Goal: Task Accomplishment & Management: Use online tool/utility

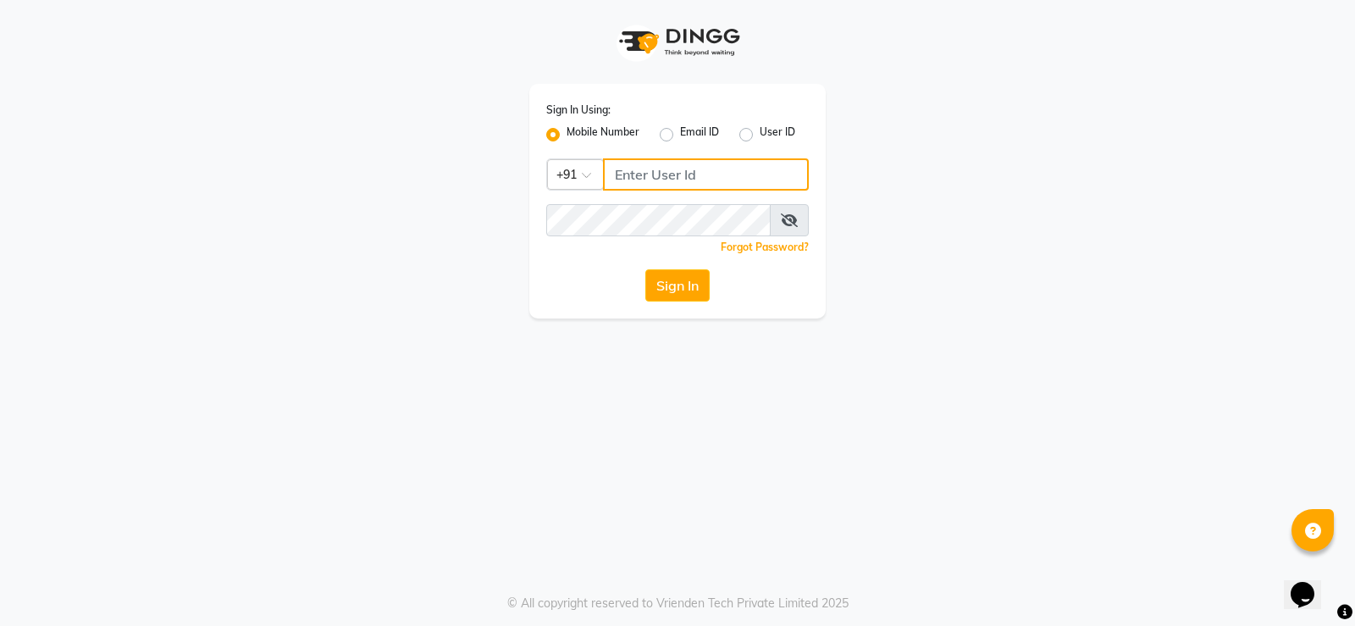
click at [691, 169] on input "Username" at bounding box center [706, 174] width 206 height 32
type input "9866118271"
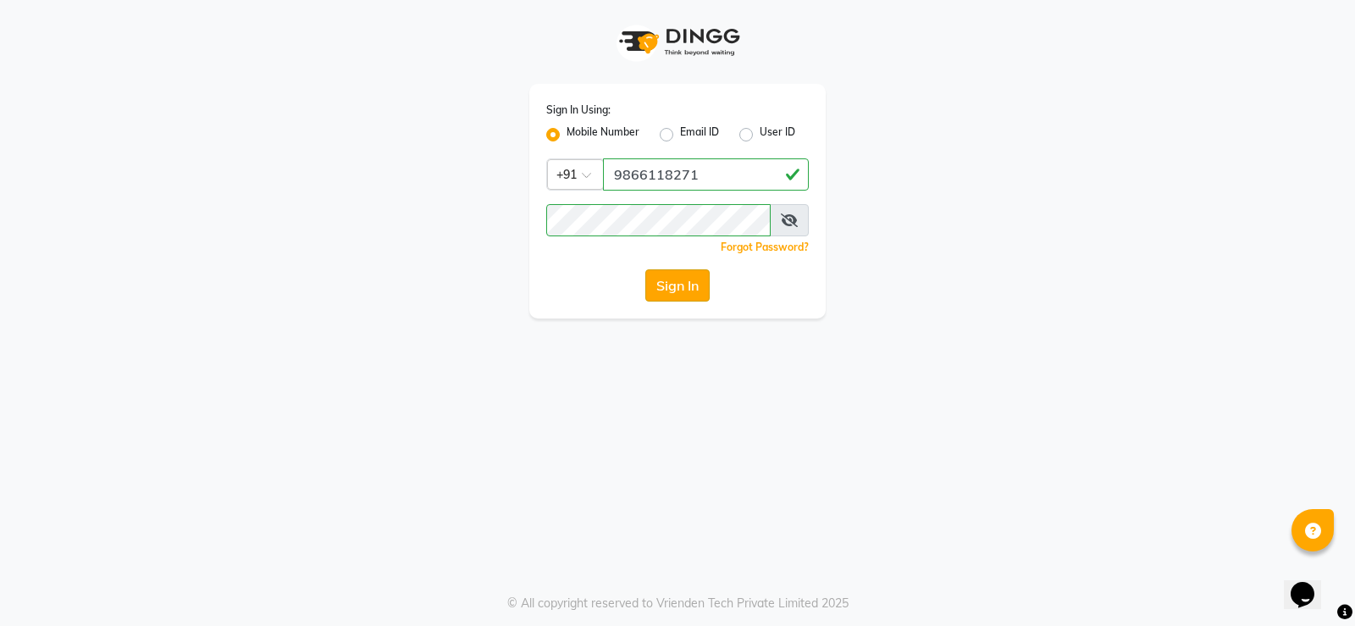
click at [657, 285] on button "Sign In" at bounding box center [678, 285] width 64 height 32
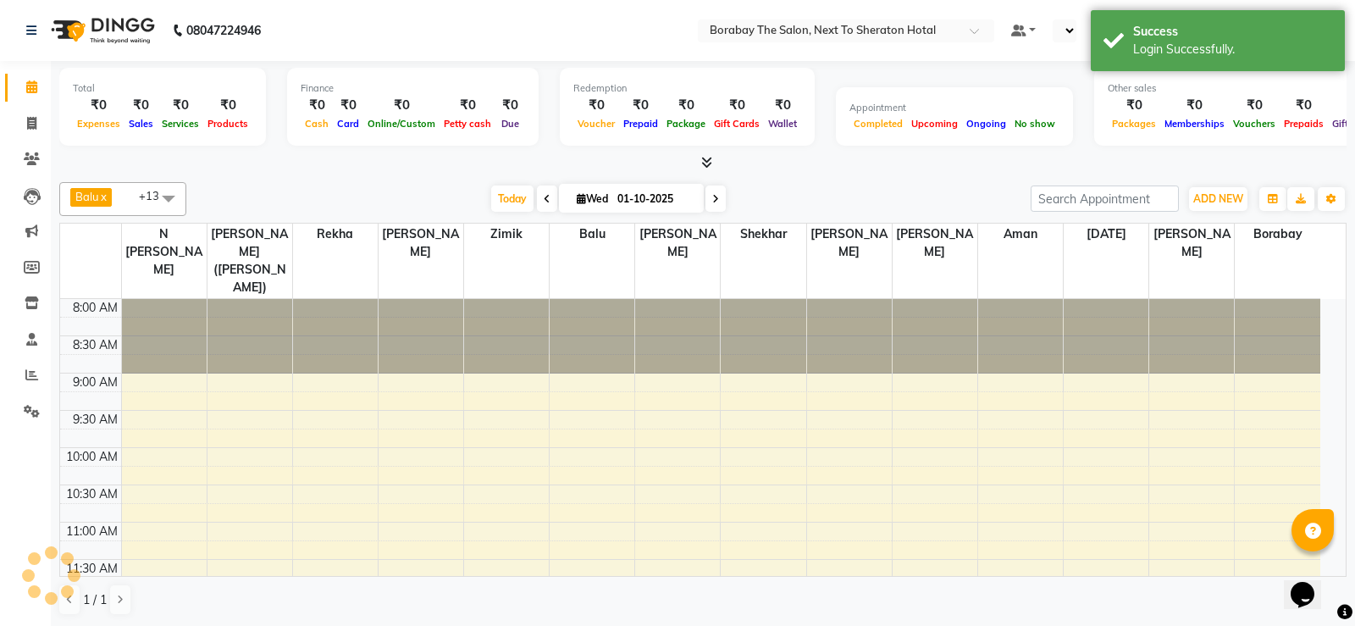
select select "en"
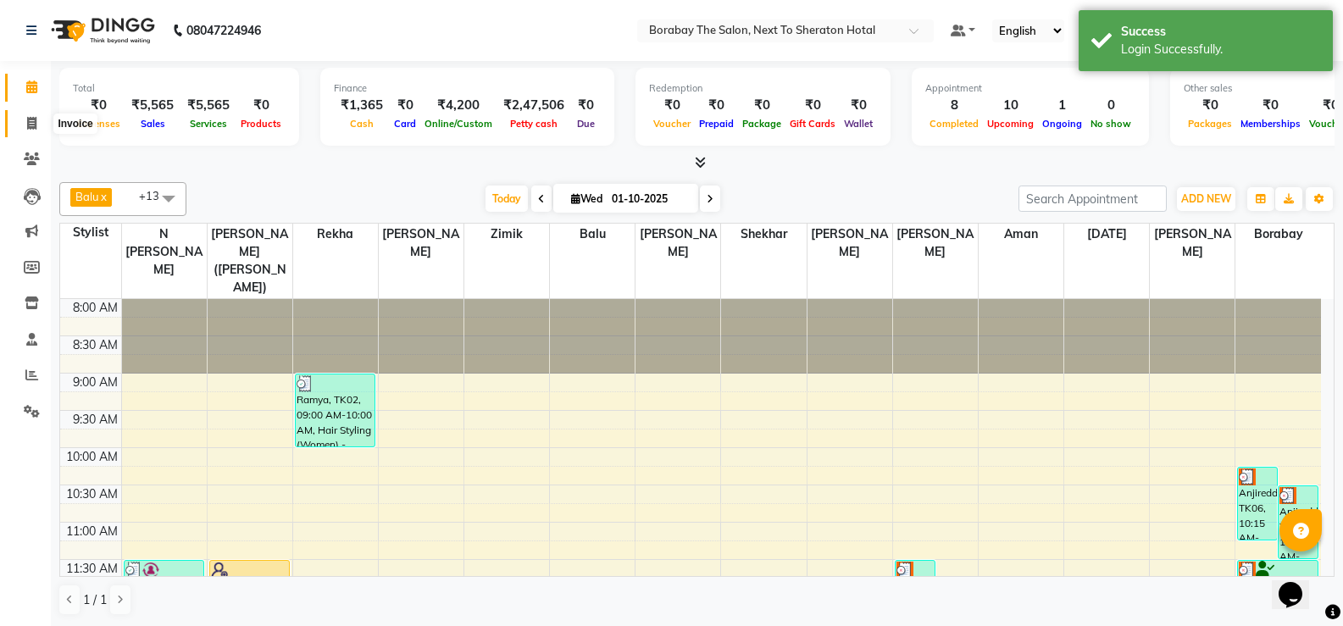
click at [27, 125] on icon at bounding box center [31, 123] width 9 height 13
select select "4945"
select select "service"
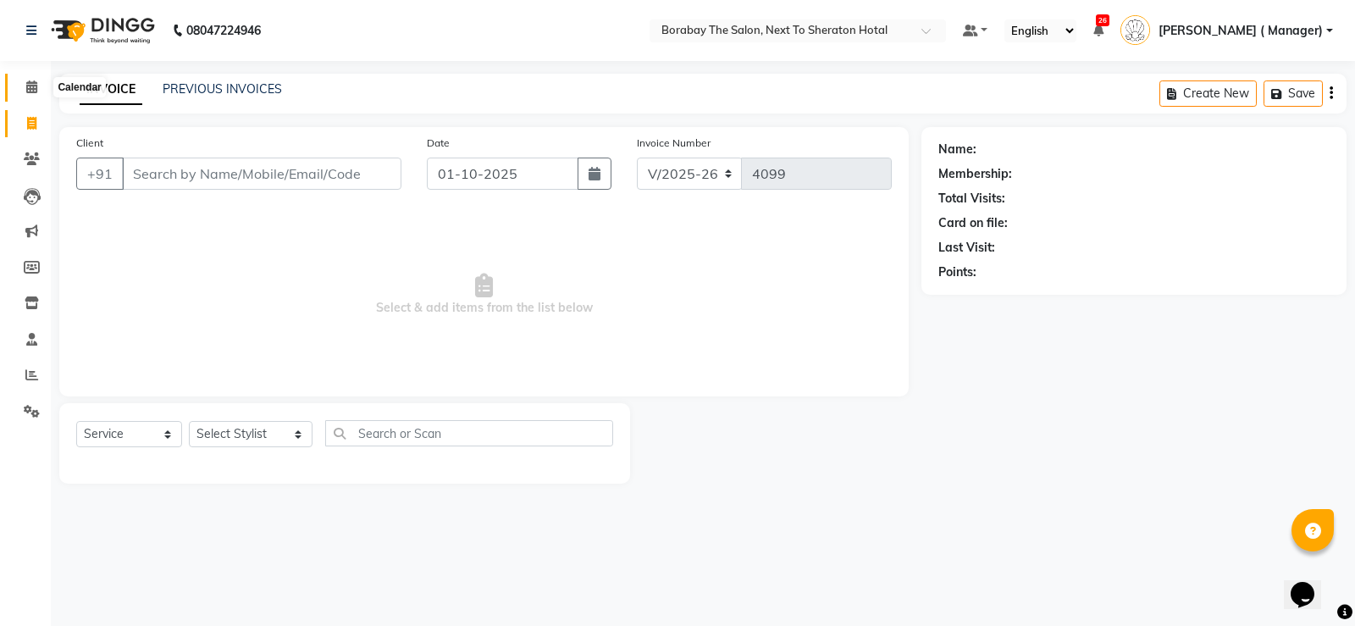
click at [25, 94] on span at bounding box center [32, 87] width 30 height 19
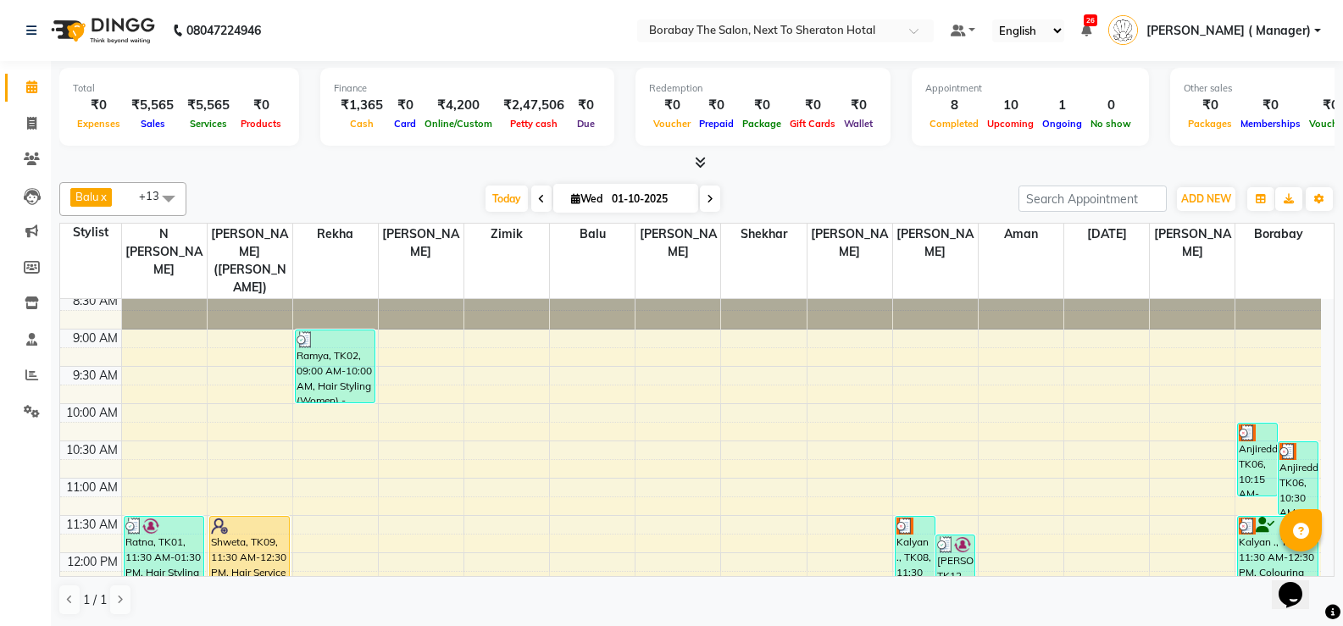
scroll to position [85, 0]
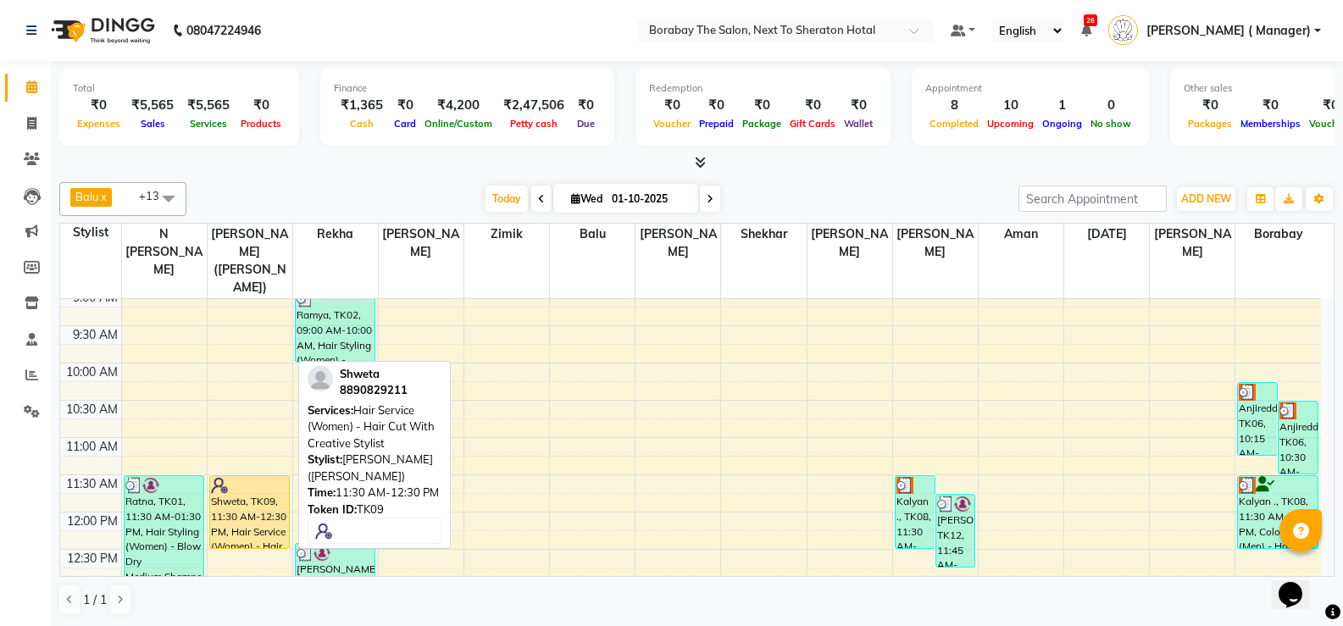
click at [265, 508] on div "Shweta, TK09, 11:30 AM-12:30 PM, Hair Service (Women) - Hair Cut With Creative …" at bounding box center [250, 512] width 80 height 72
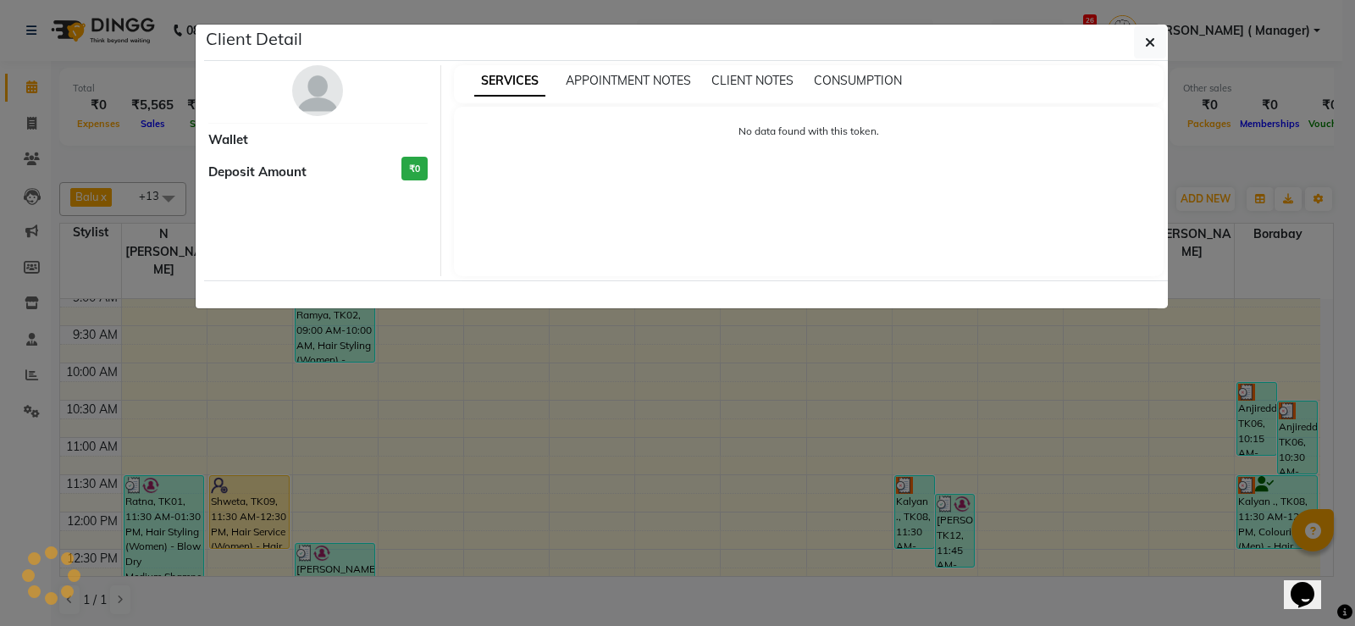
select select "1"
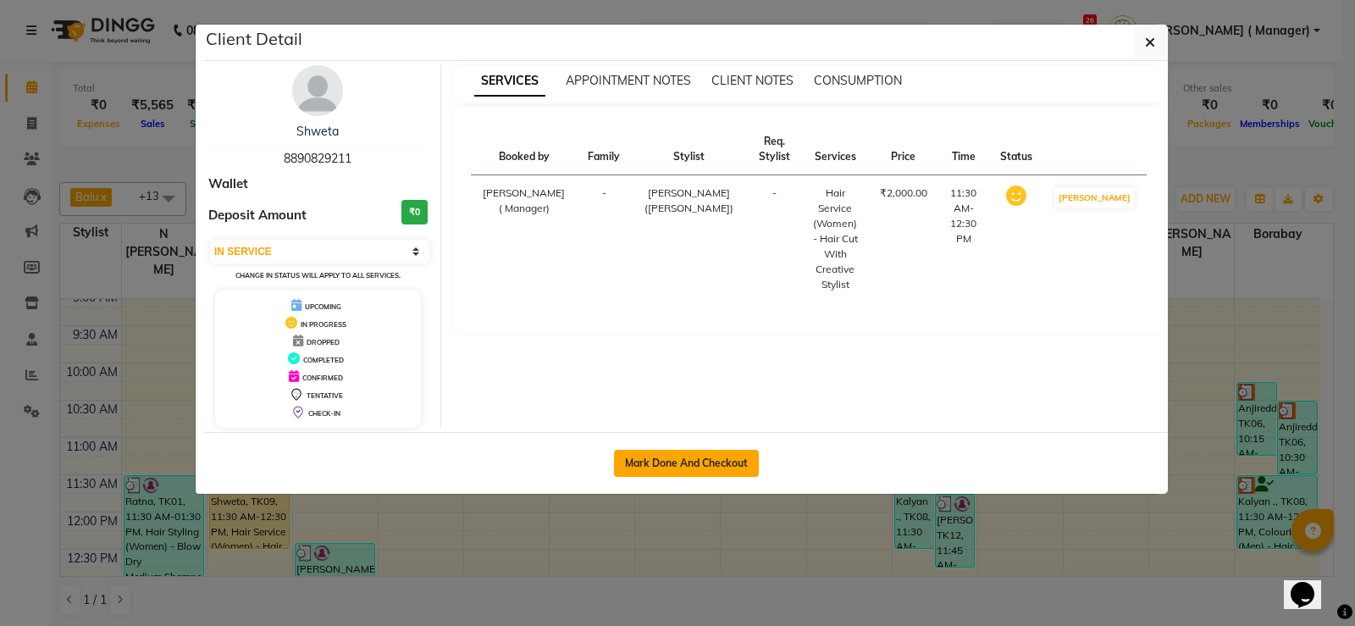
click at [712, 470] on button "Mark Done And Checkout" at bounding box center [686, 463] width 145 height 27
select select "4945"
select select "service"
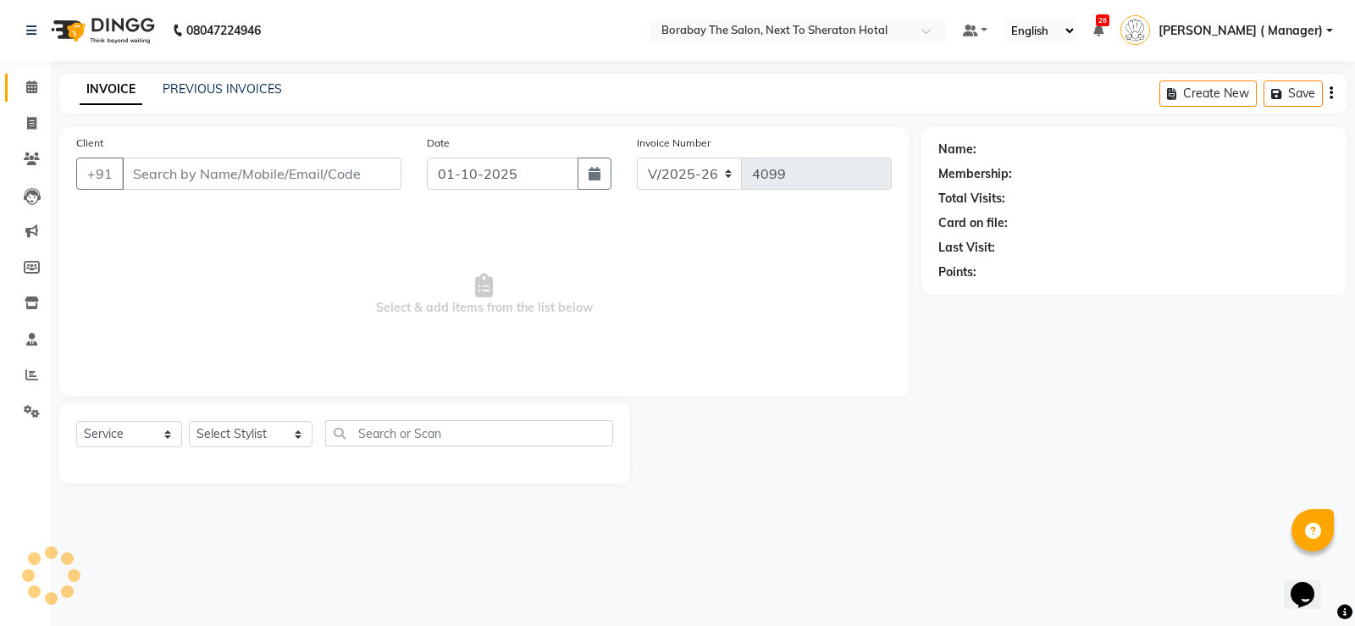
type input "8890829211"
select select "31355"
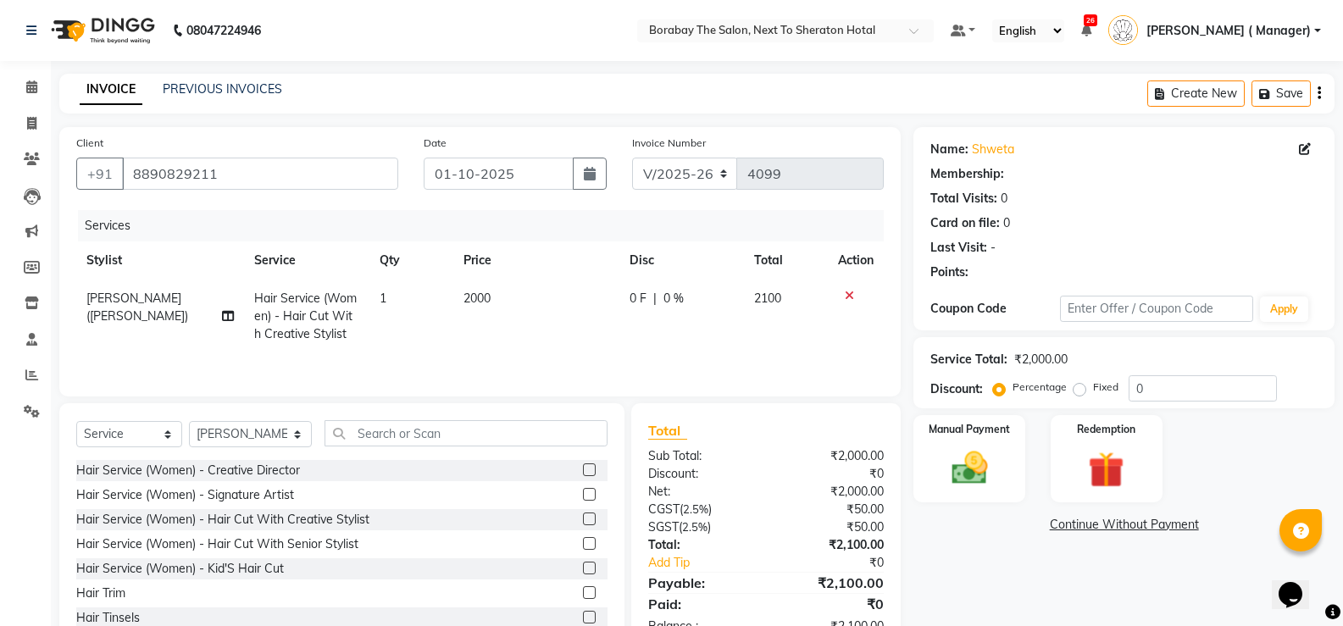
click at [488, 297] on span "2000" at bounding box center [476, 298] width 27 height 15
select select "31355"
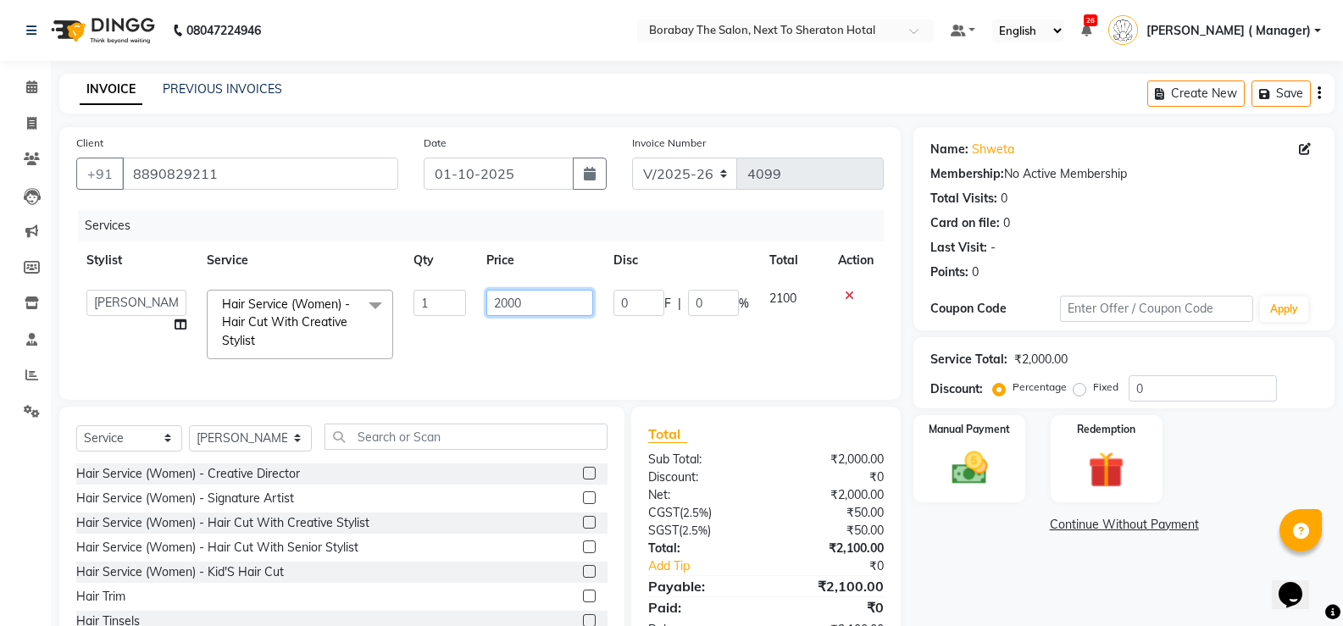
click at [525, 302] on input "2000" at bounding box center [539, 303] width 106 height 26
type input "2"
type input "2200"
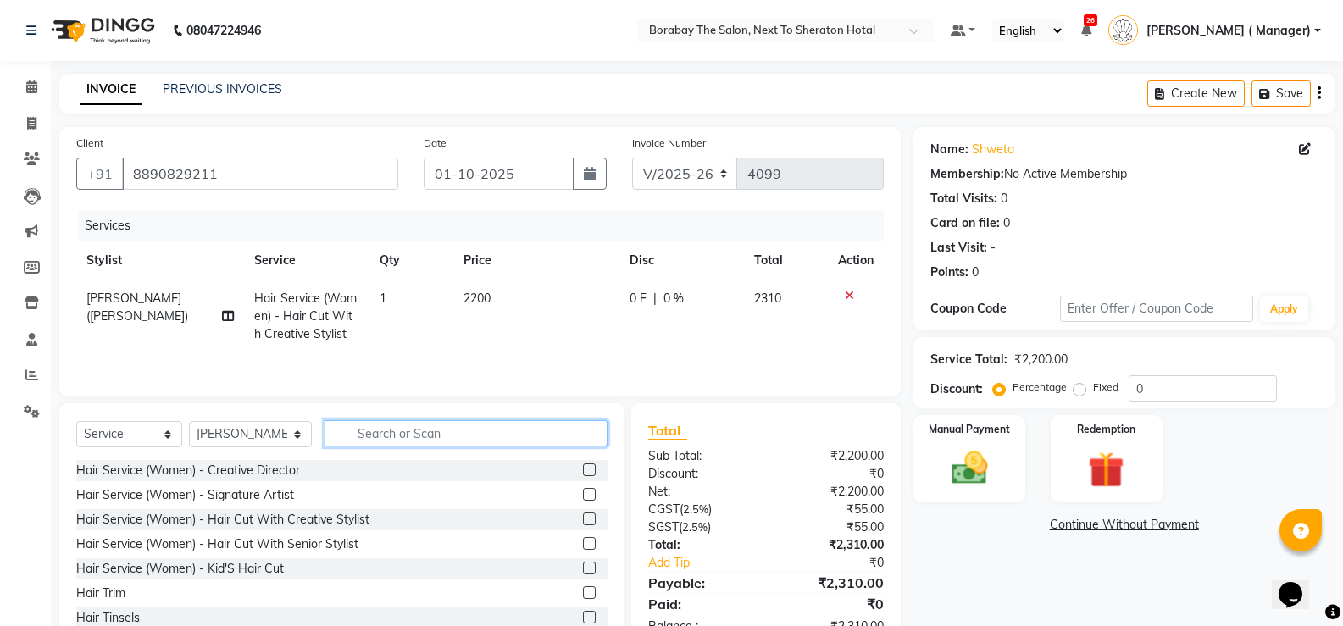
click at [353, 447] on div "Select Service Product Membership Package Voucher Prepaid Gift Card Select Styl…" at bounding box center [341, 440] width 531 height 40
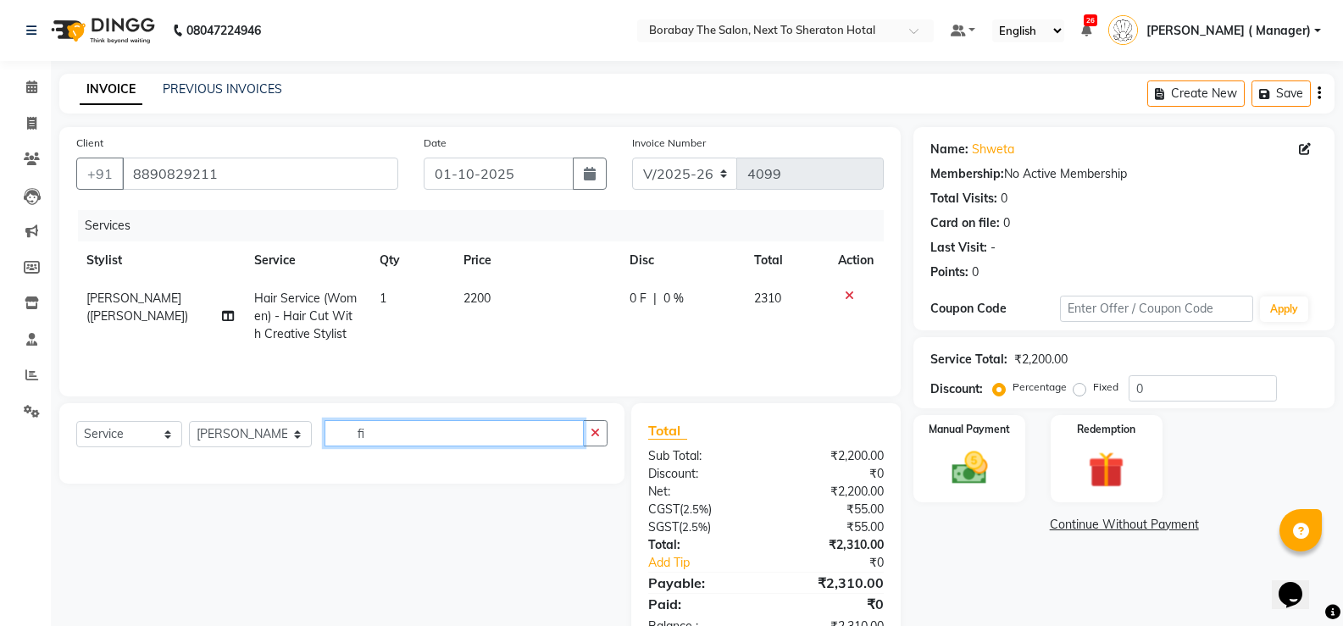
type input "f"
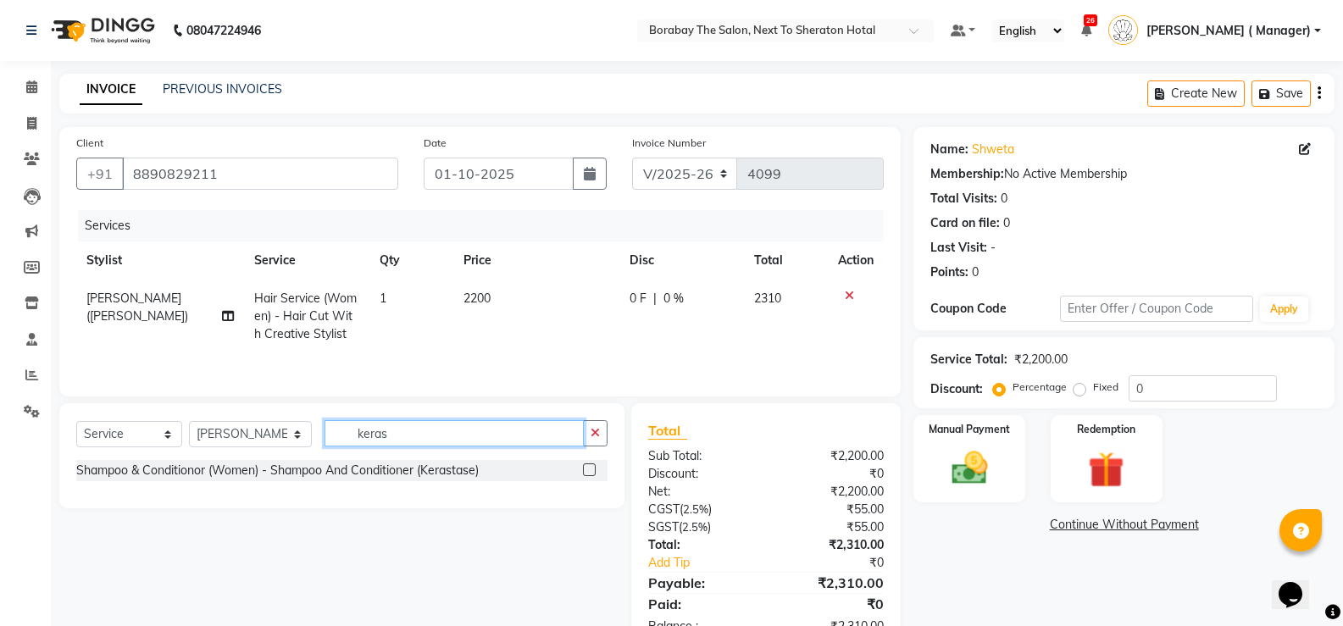
click at [428, 441] on input "keras" at bounding box center [453, 433] width 259 height 26
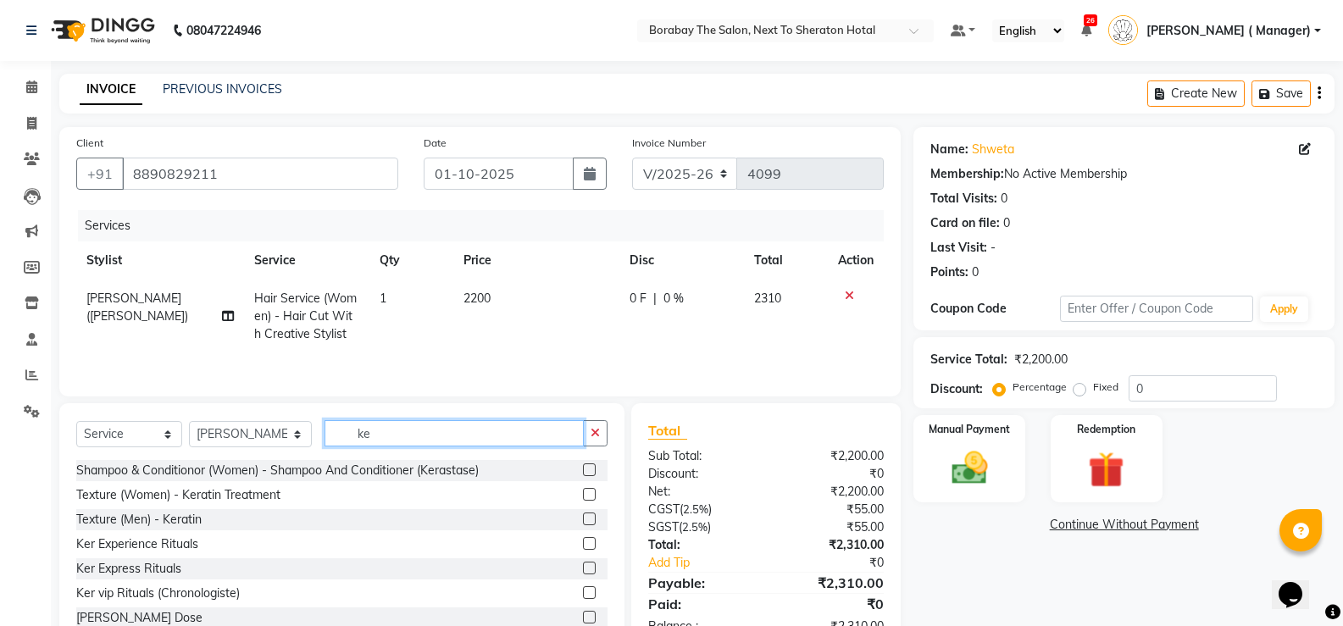
type input "k"
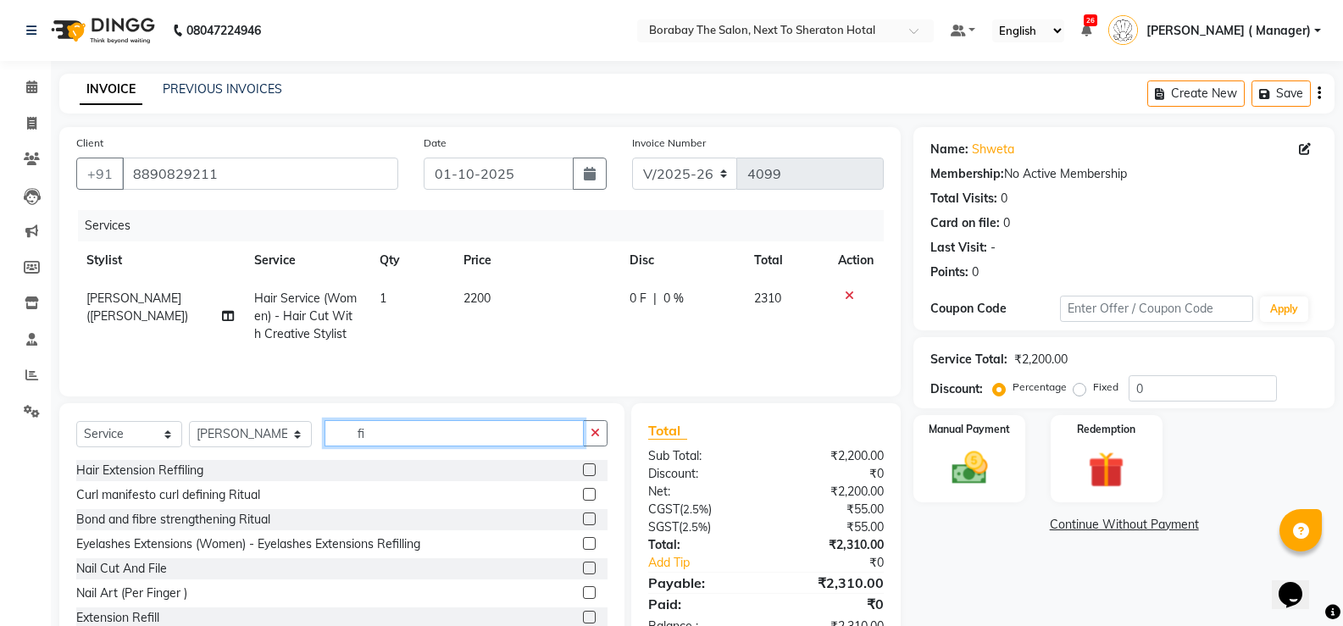
type input "f"
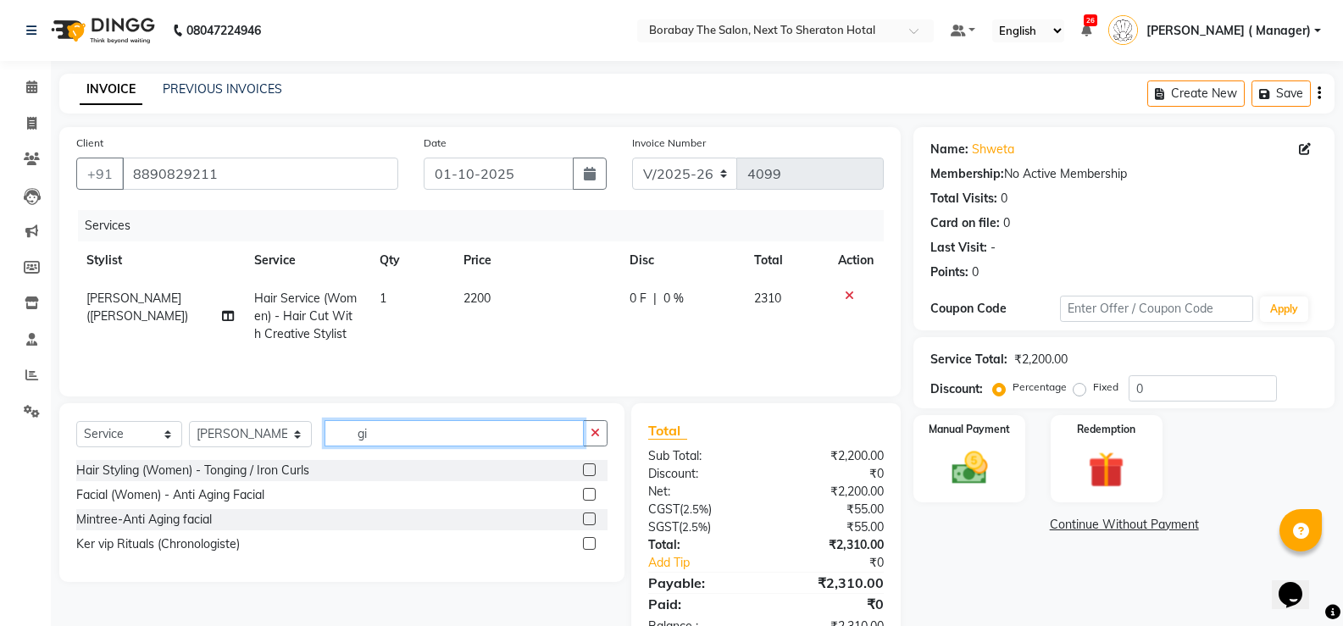
type input "g"
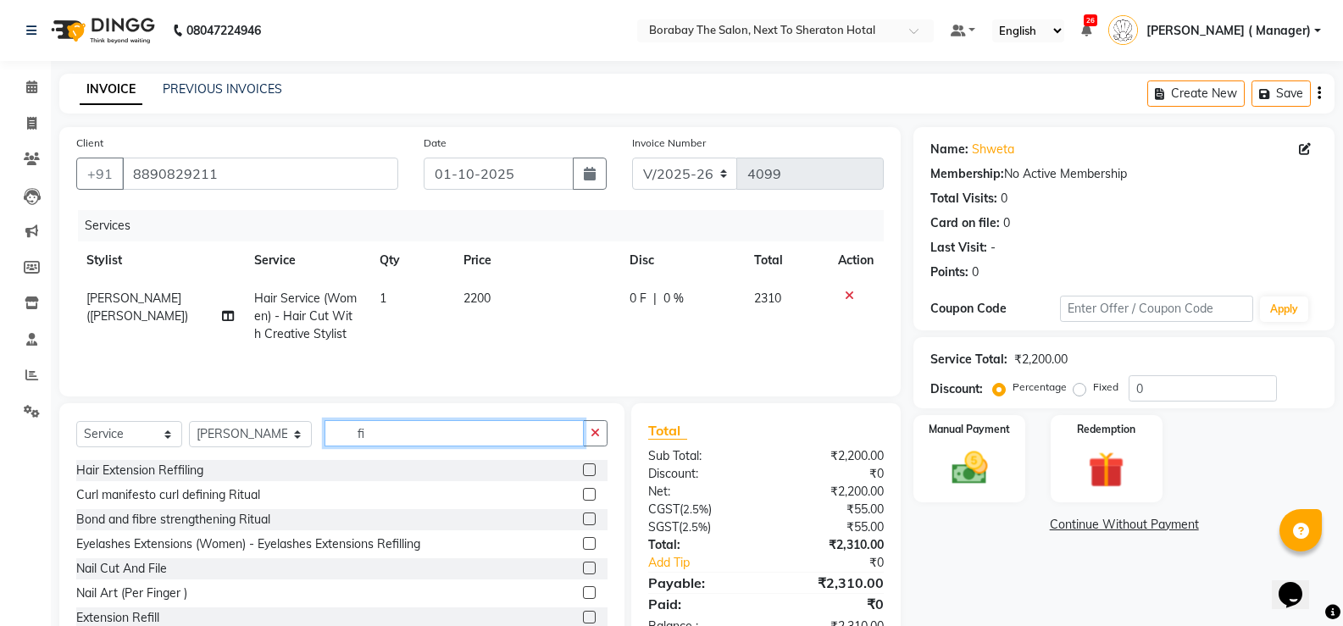
type input "f"
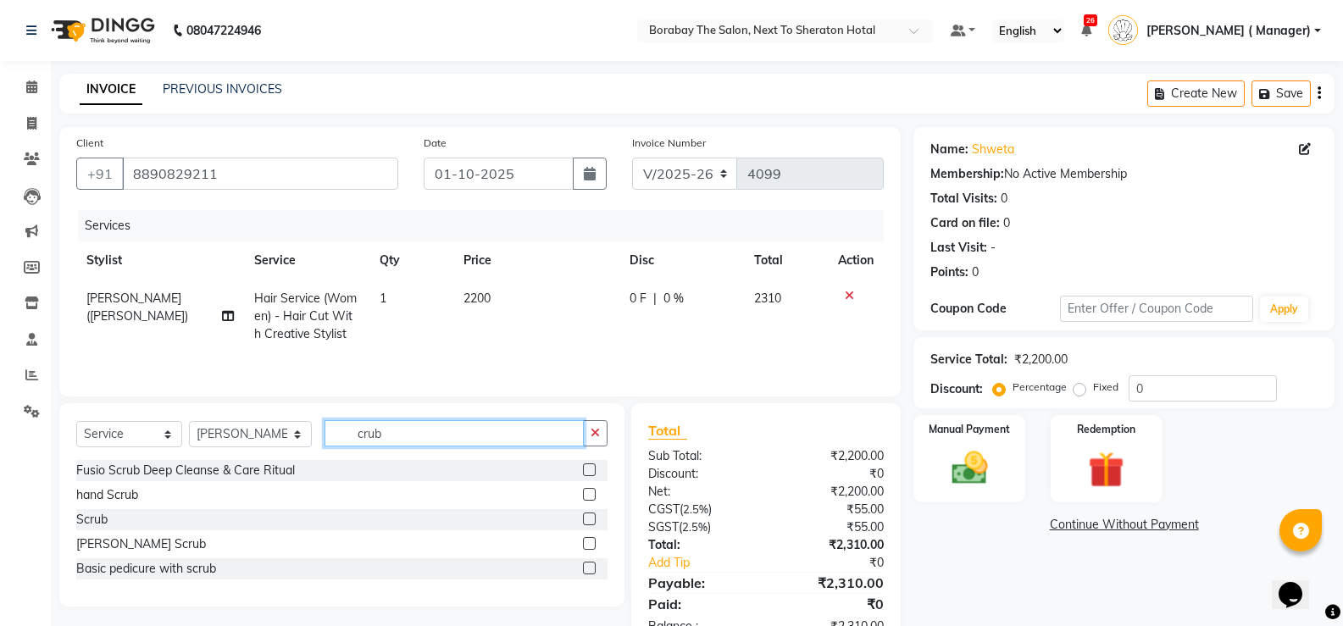
type input "crub"
click at [588, 543] on label at bounding box center [589, 543] width 13 height 13
click at [588, 543] on input "checkbox" at bounding box center [588, 544] width 11 height 11
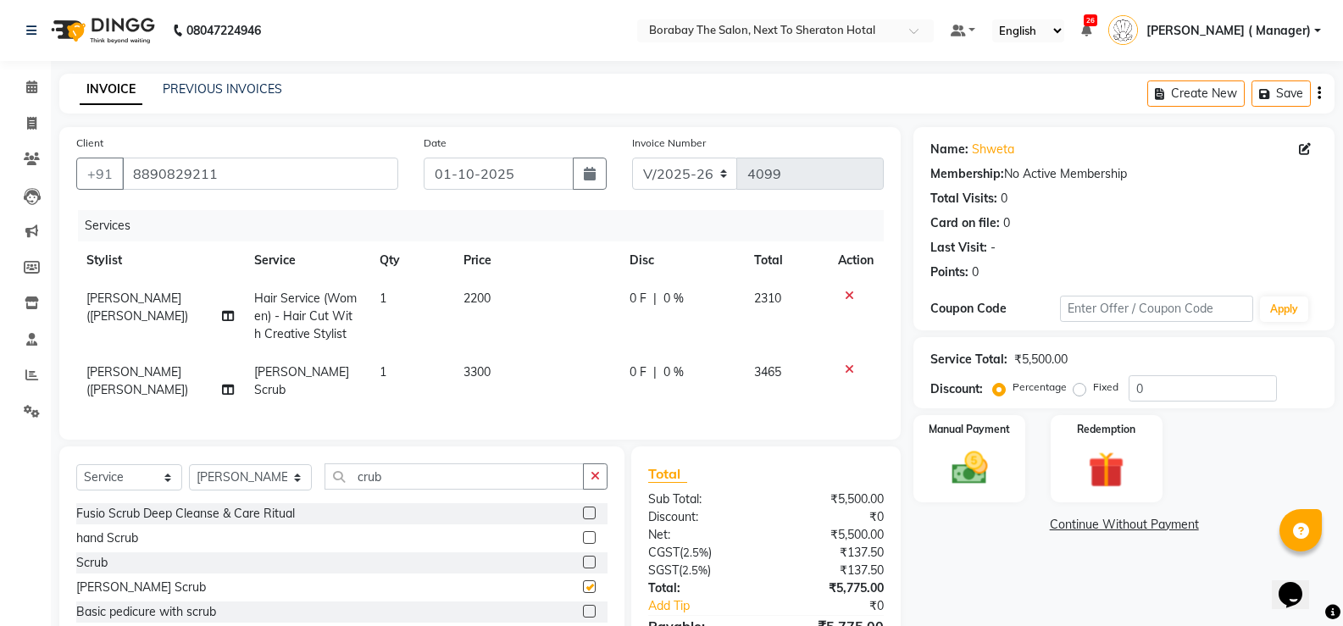
checkbox input "false"
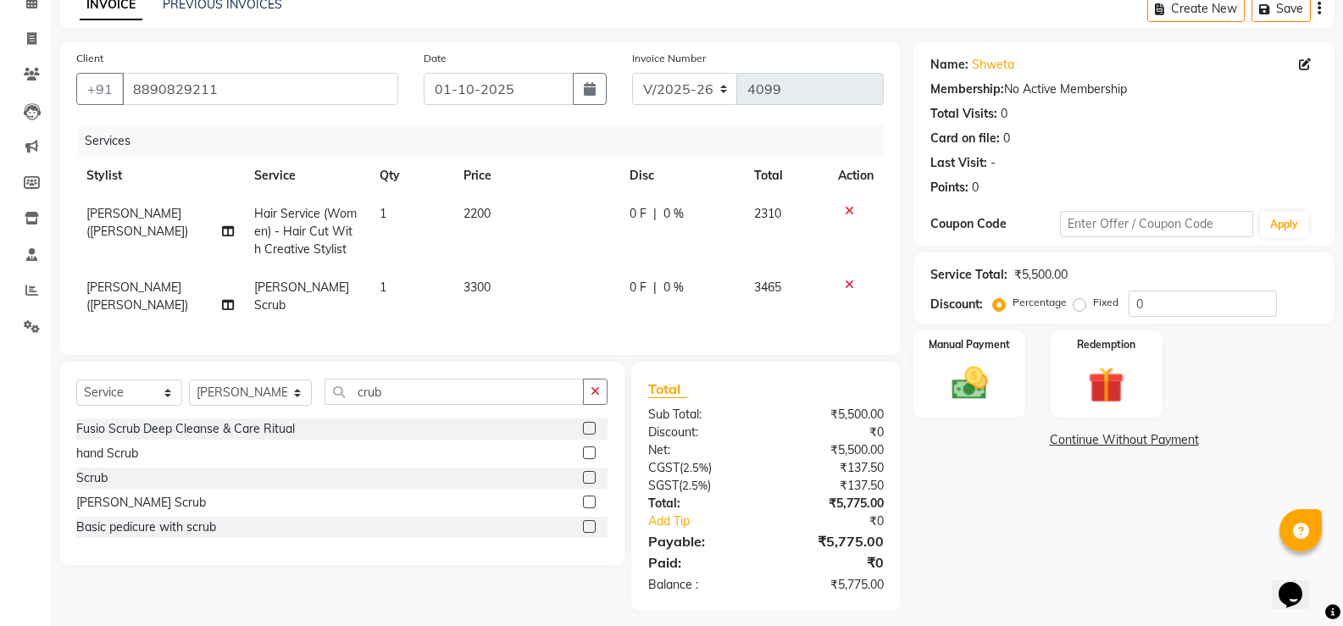
click at [504, 287] on td "3300" at bounding box center [536, 297] width 166 height 56
select select "31355"
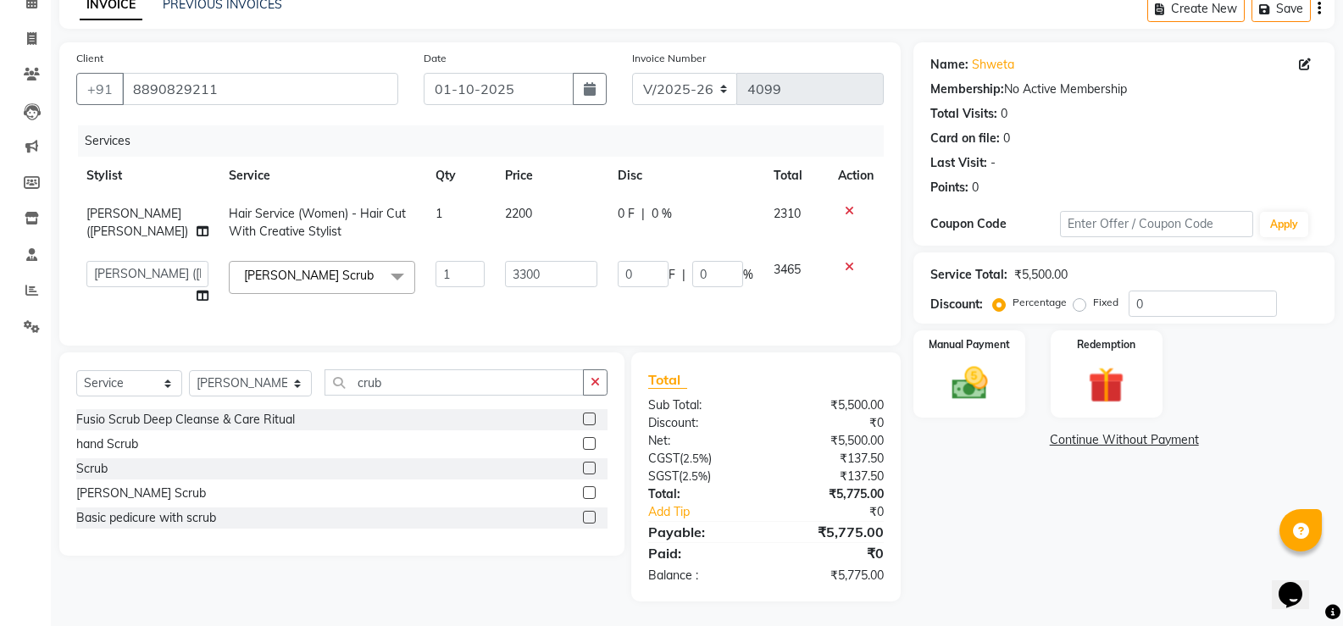
scroll to position [98, 0]
click at [991, 380] on img at bounding box center [969, 382] width 60 height 43
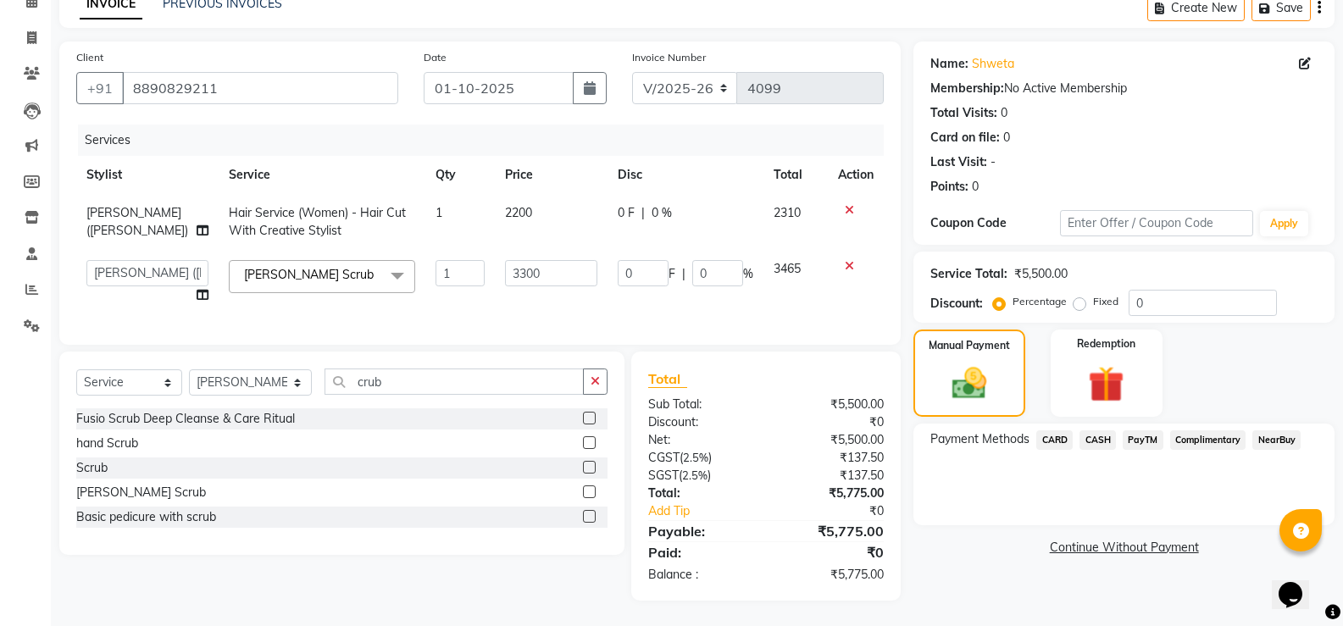
click at [1142, 430] on span "PayTM" at bounding box center [1143, 439] width 41 height 19
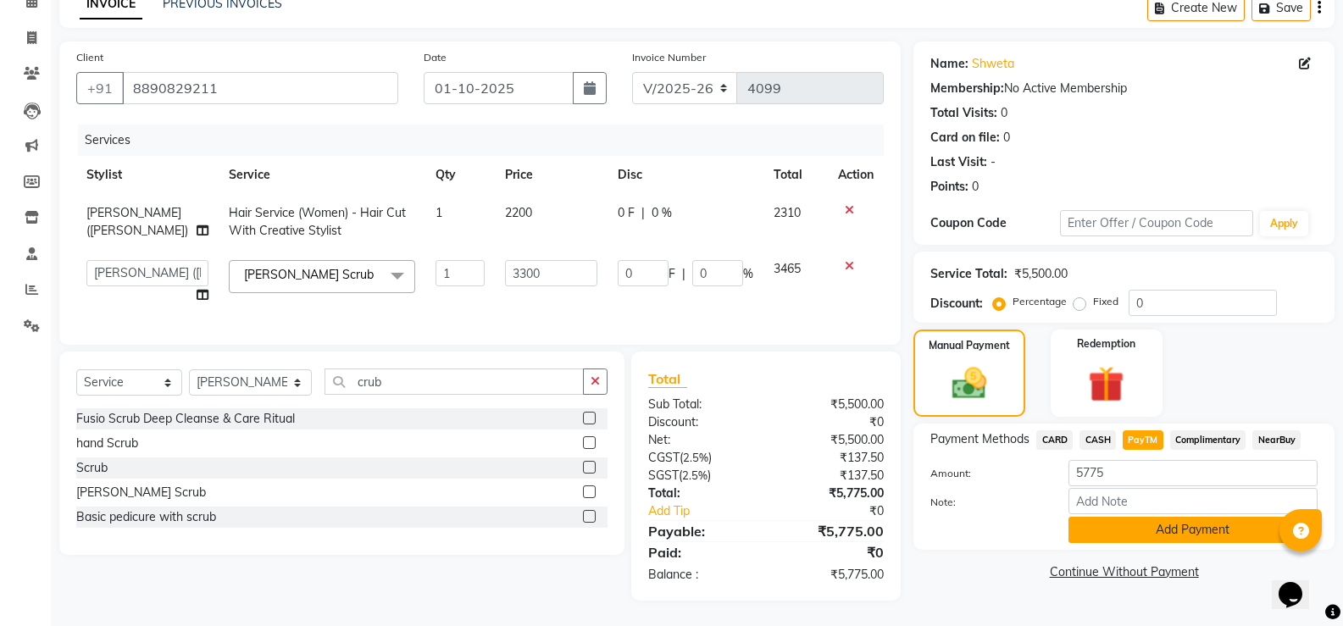
click at [1183, 517] on button "Add Payment" at bounding box center [1192, 530] width 249 height 26
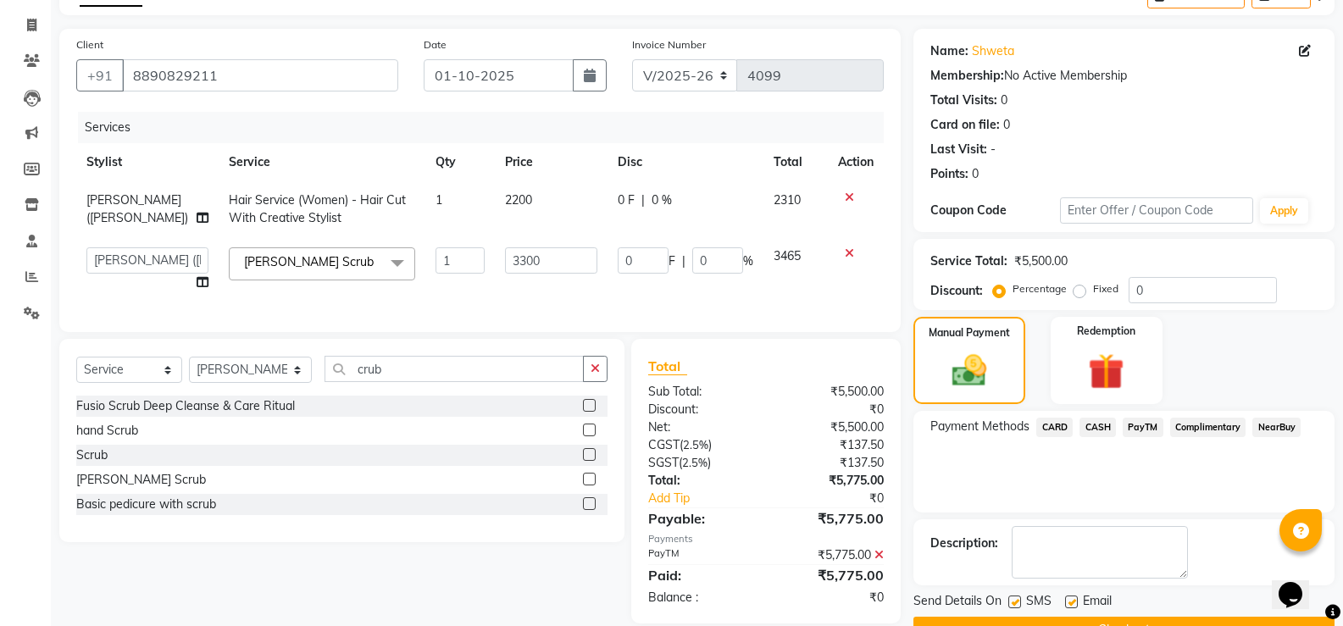
scroll to position [141, 0]
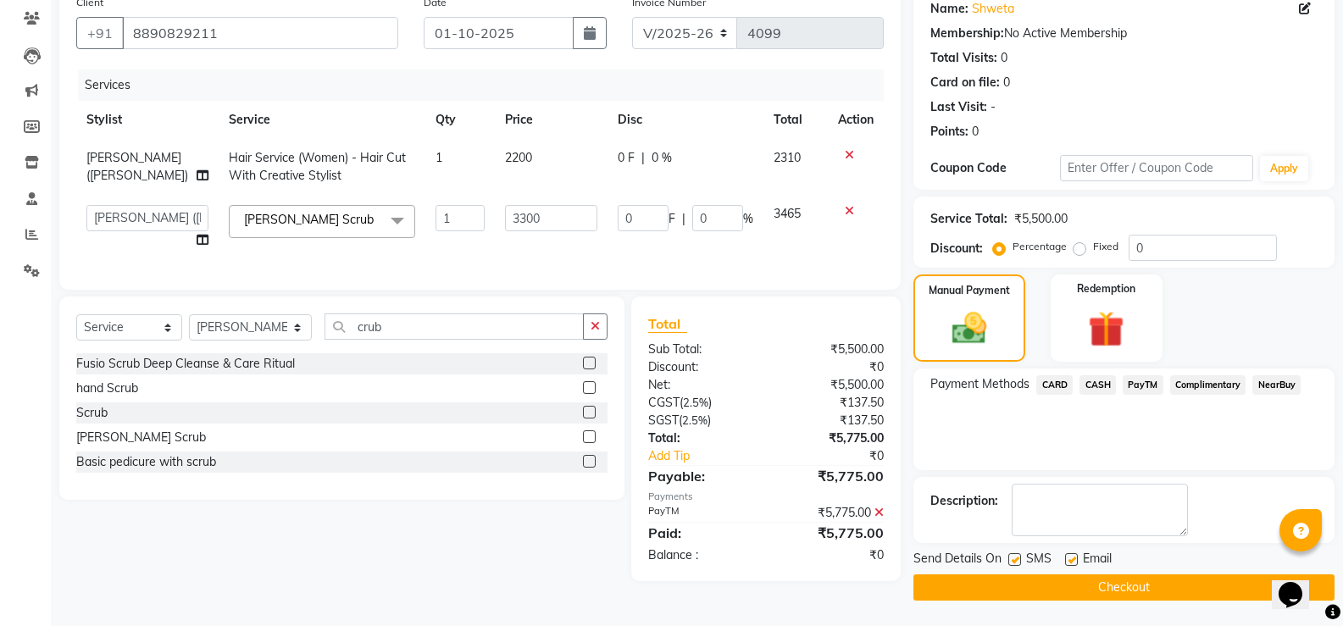
click at [1122, 596] on button "Checkout" at bounding box center [1123, 587] width 421 height 26
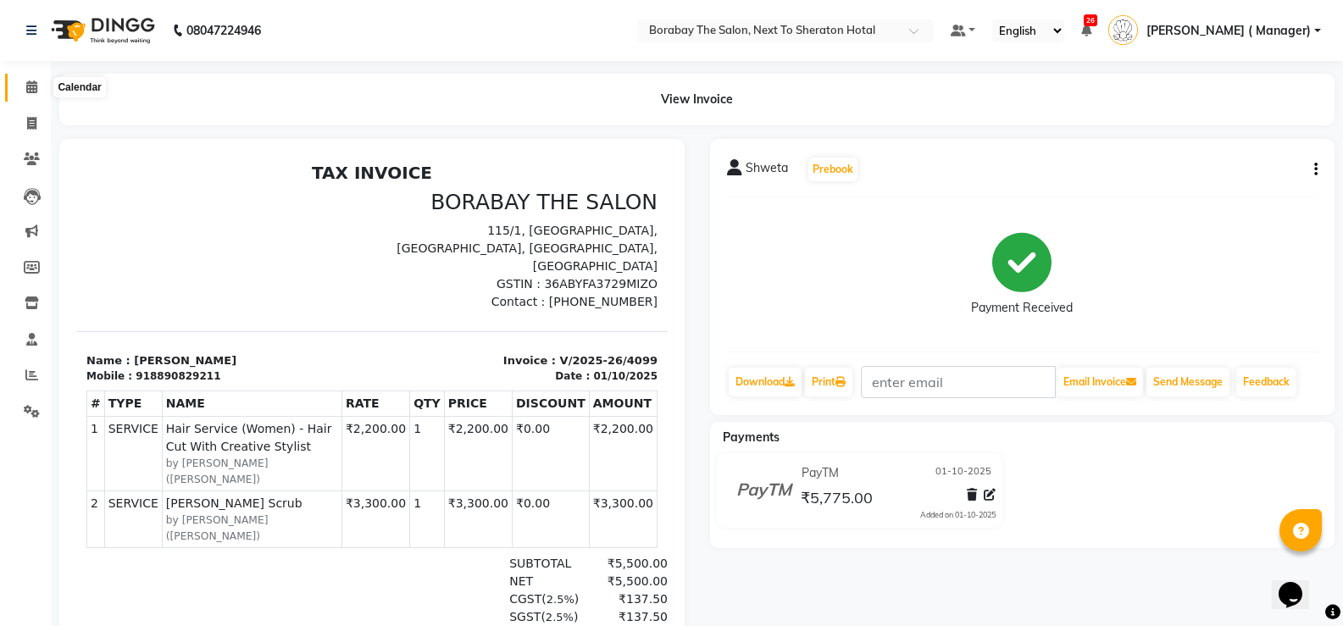
click at [34, 84] on icon at bounding box center [31, 86] width 11 height 13
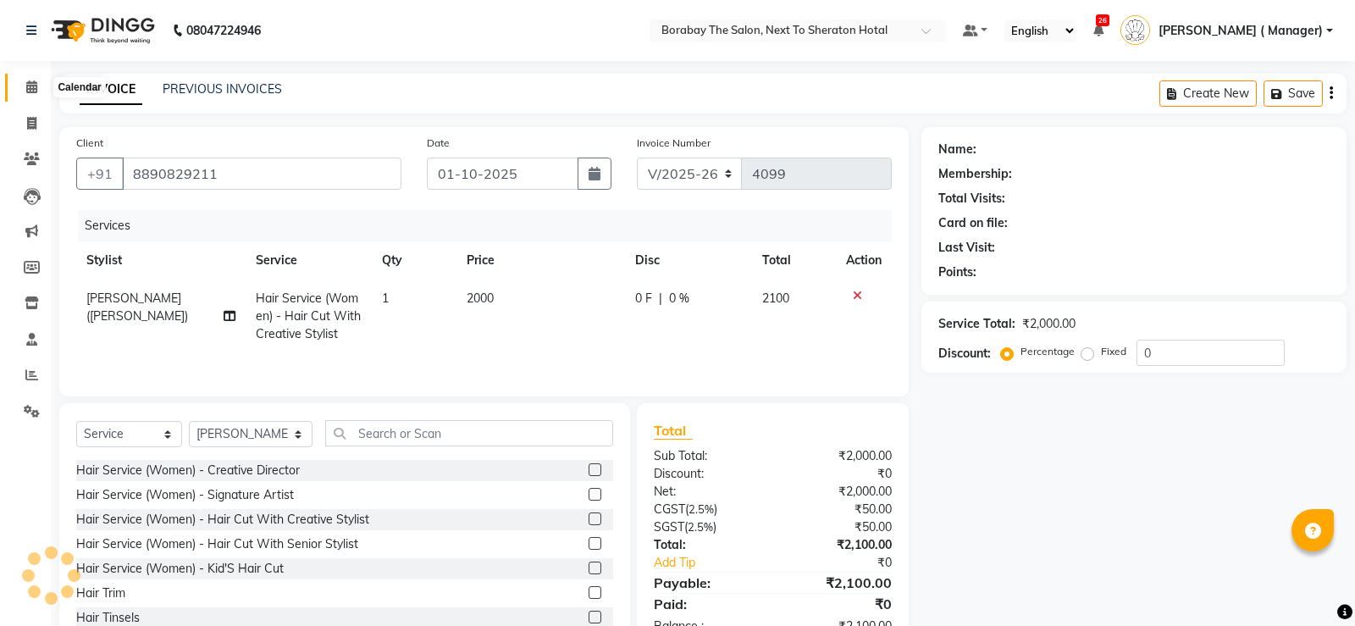
click at [36, 87] on icon at bounding box center [31, 86] width 11 height 13
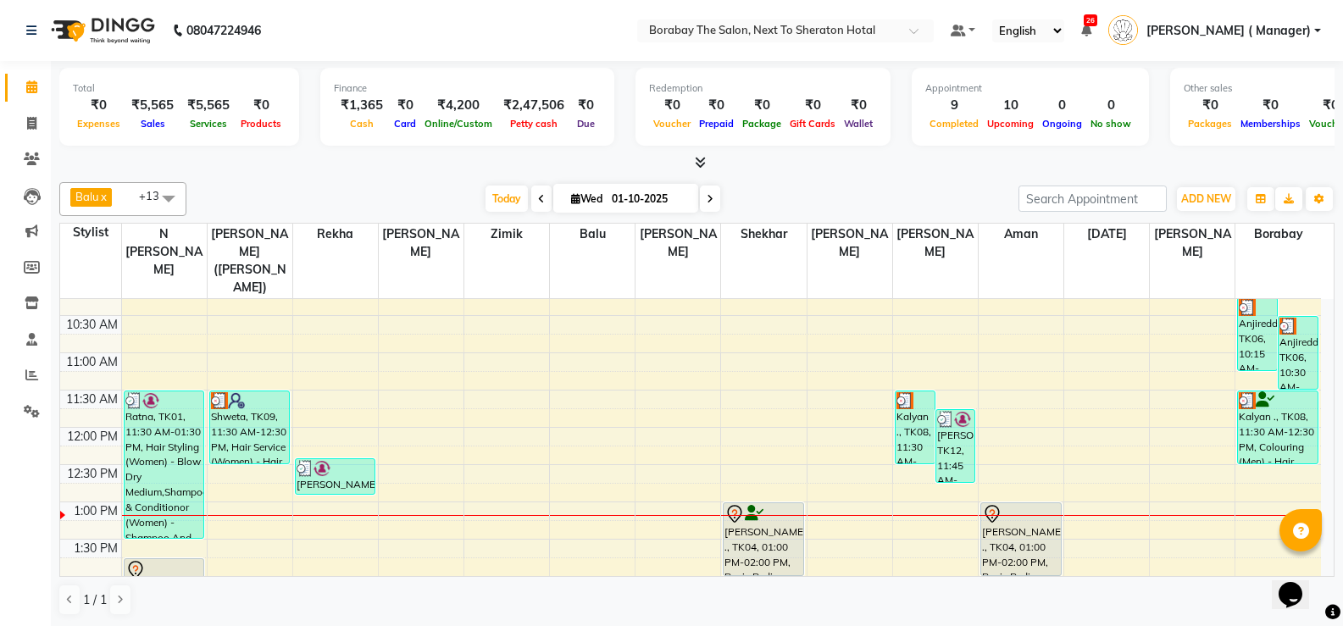
scroll to position [254, 0]
